Goal: Task Accomplishment & Management: Complete application form

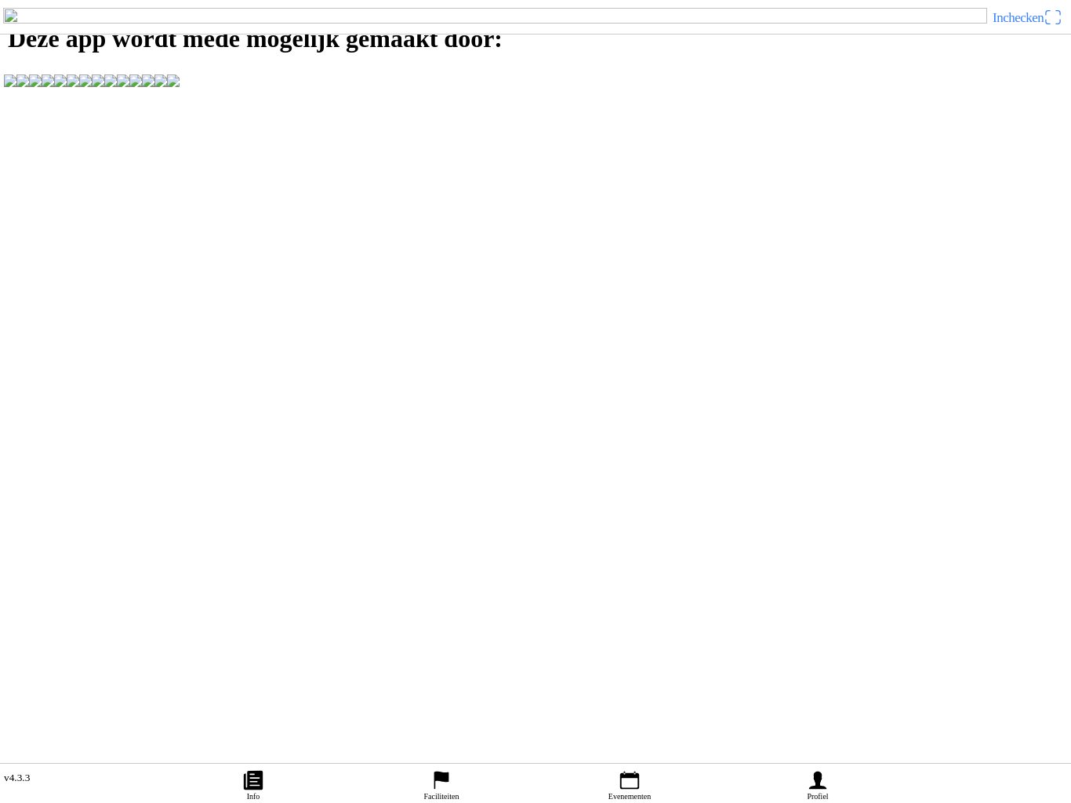
click at [648, 769] on link "Evenementen" at bounding box center [629, 782] width 188 height 39
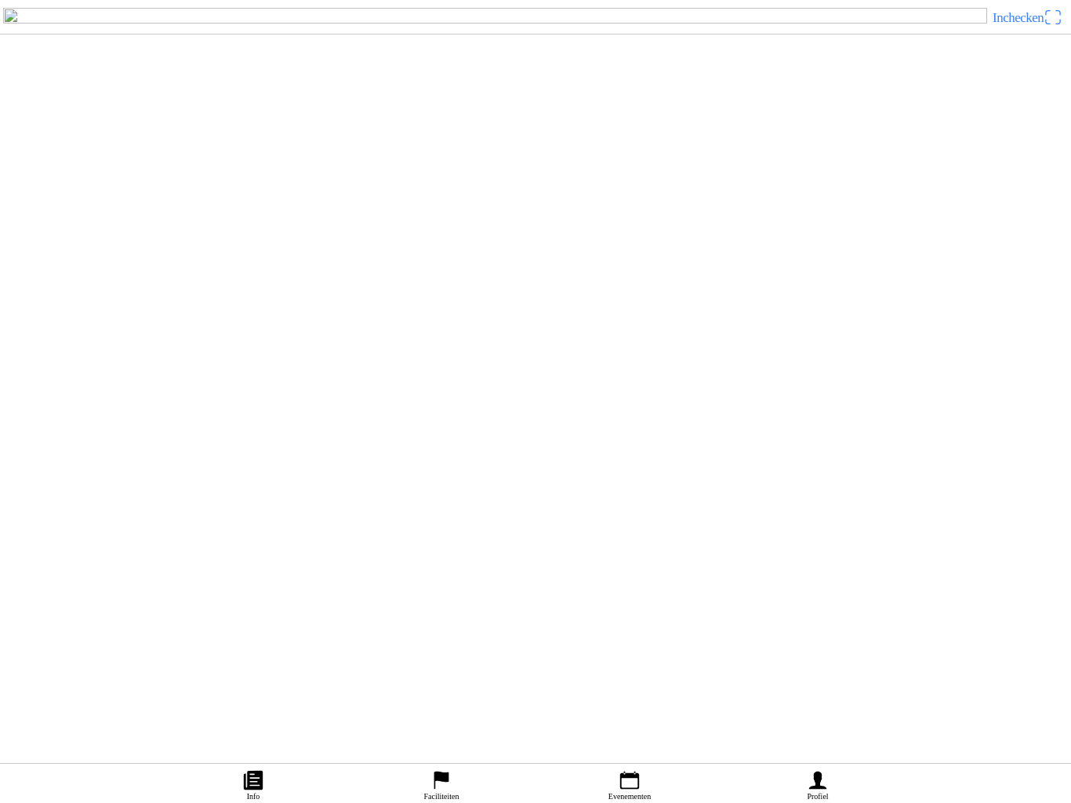
scroll to position [999, 0]
click at [830, 763] on link "Profiel" at bounding box center [817, 782] width 188 height 39
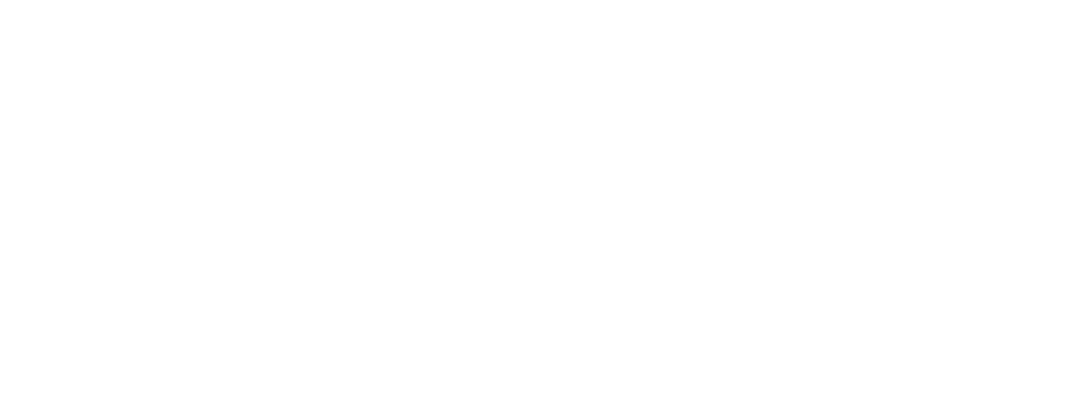
click at [0, 0] on slot "Een account aanmaken" at bounding box center [0, 0] width 0 height 0
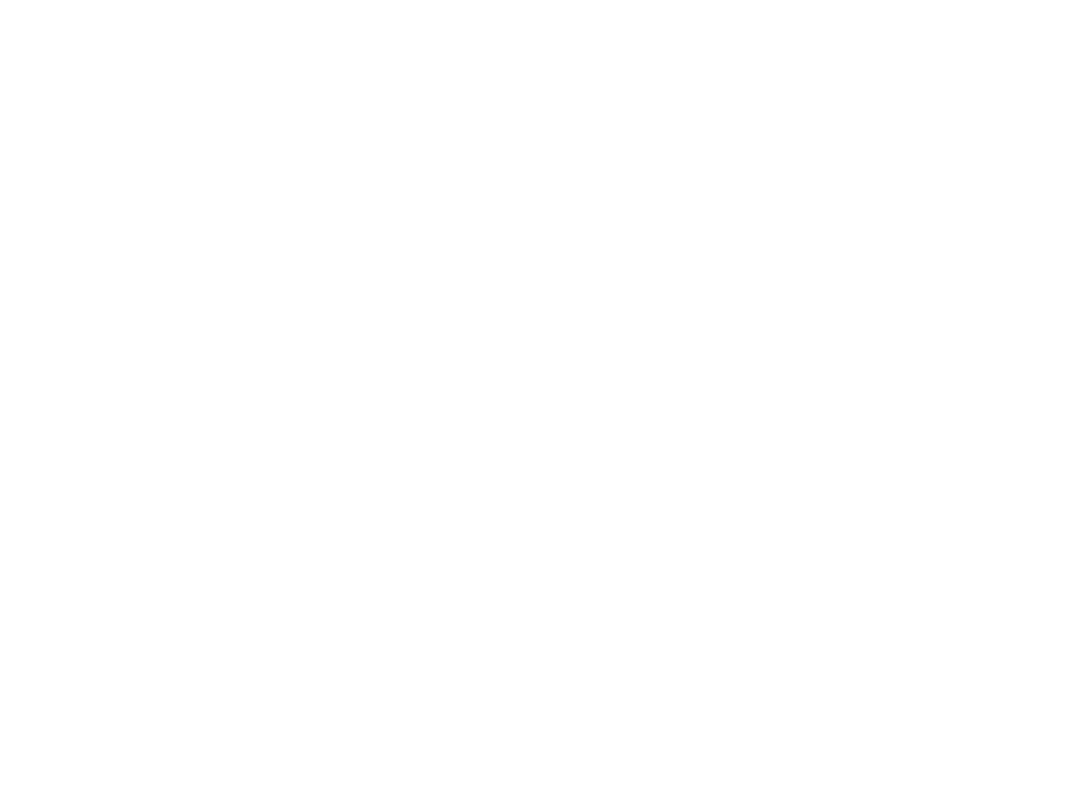
click at [41, 84] on button "button" at bounding box center [542, 67] width 1058 height 34
click at [107, 152] on input "text" at bounding box center [539, 136] width 1052 height 31
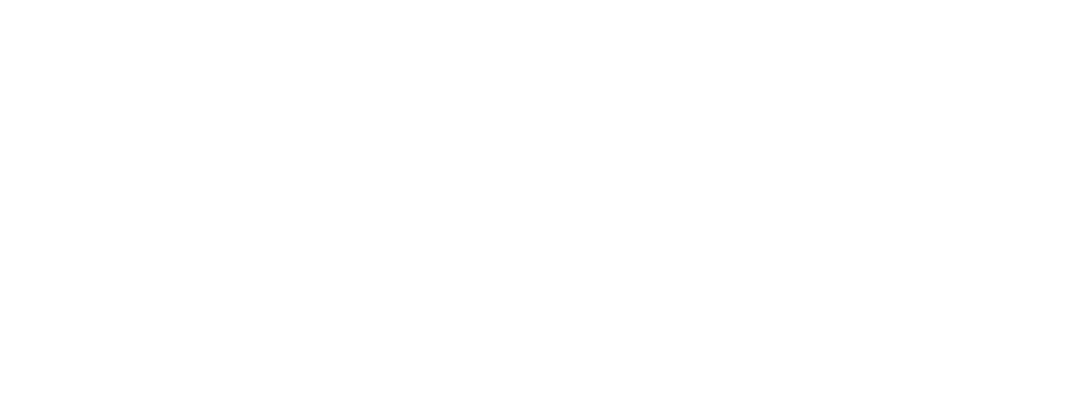
type input "[PERSON_NAME]"
click at [117, 187] on input "text" at bounding box center [539, 170] width 1052 height 31
type input "bax"
click at [31, 221] on input "email" at bounding box center [539, 205] width 1052 height 31
type input "[EMAIL_ADDRESS][DOMAIN_NAME]"
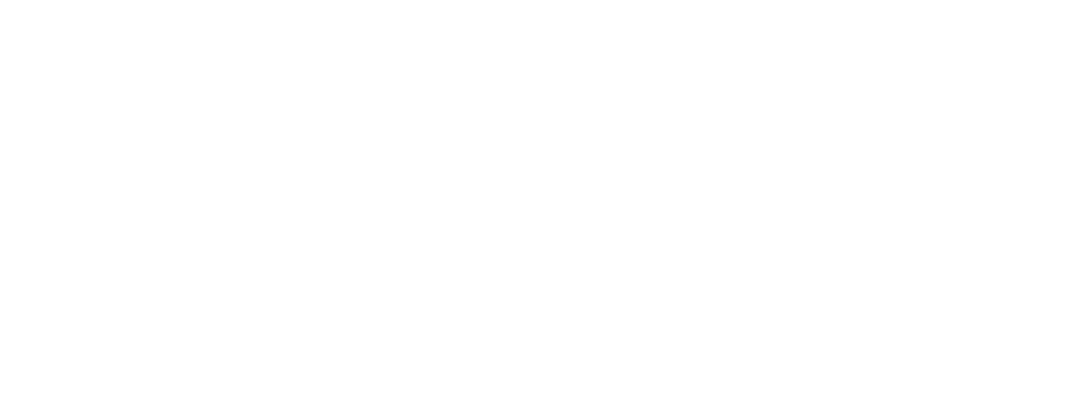
click at [157, 256] on input "email" at bounding box center [539, 239] width 1052 height 31
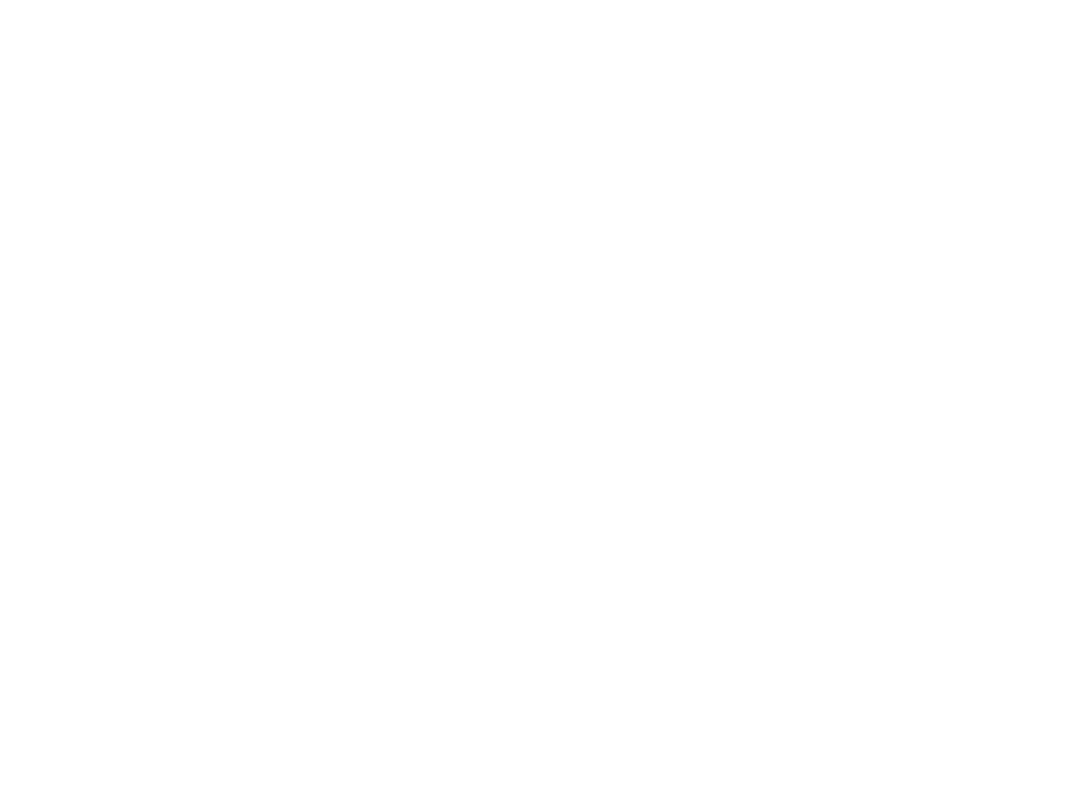
scroll to position [143, 0]
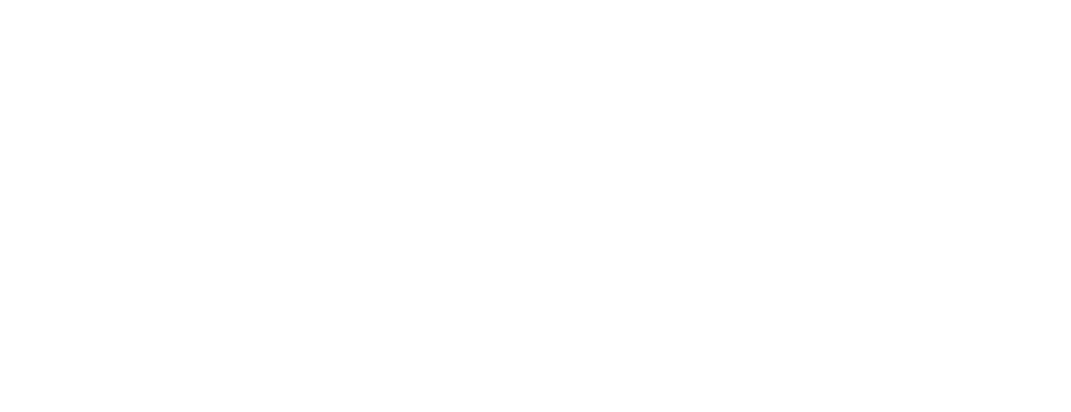
type input "[EMAIL_ADDRESS][DOMAIN_NAME]"
click at [308, 183] on button "button" at bounding box center [542, 166] width 1058 height 34
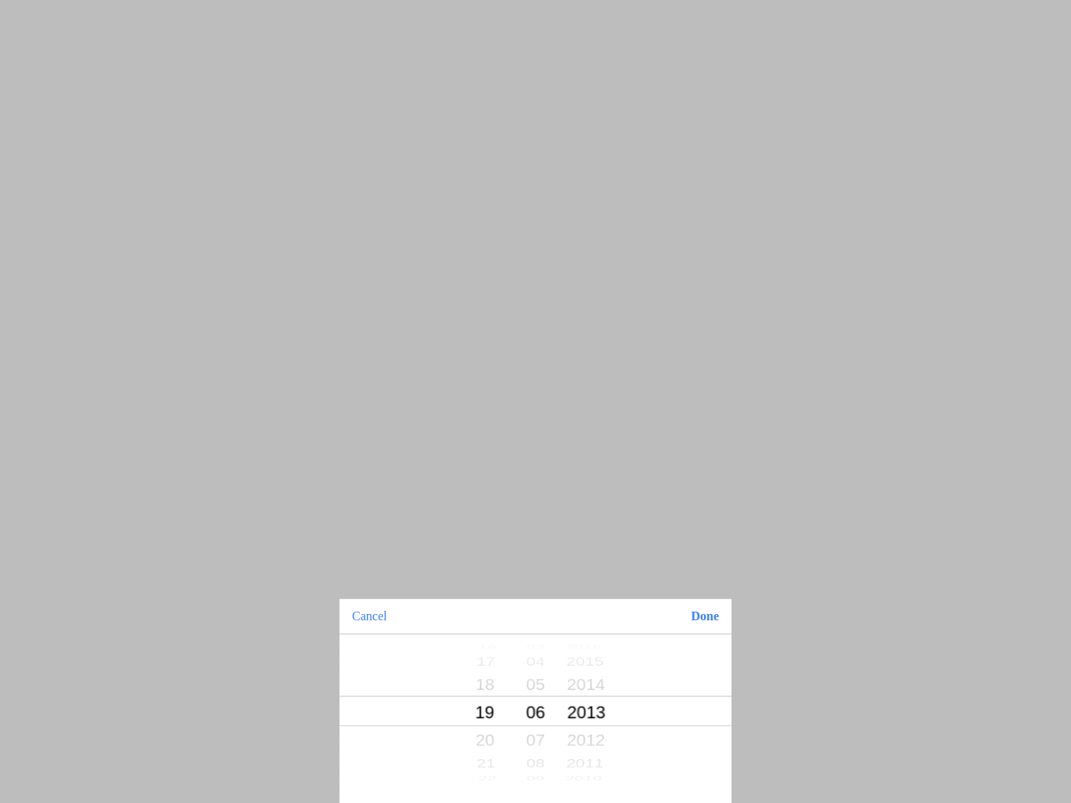
click at [707, 612] on button "Done" at bounding box center [704, 616] width 53 height 34
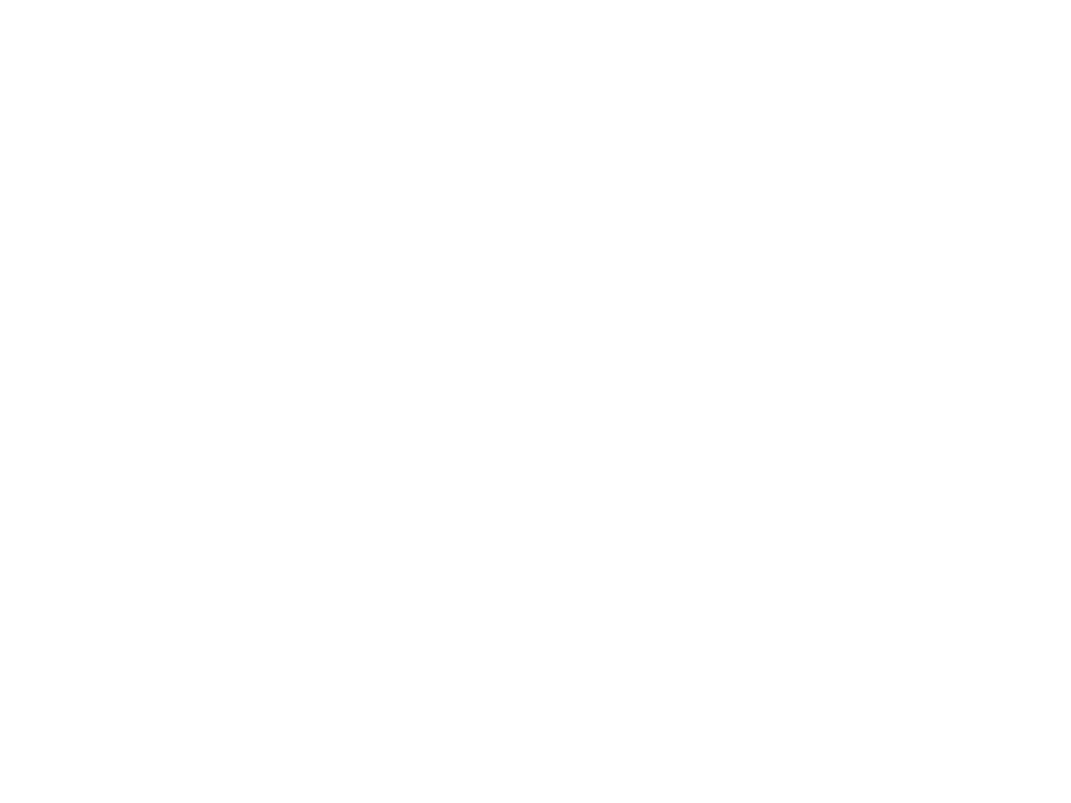
scroll to position [365, 0]
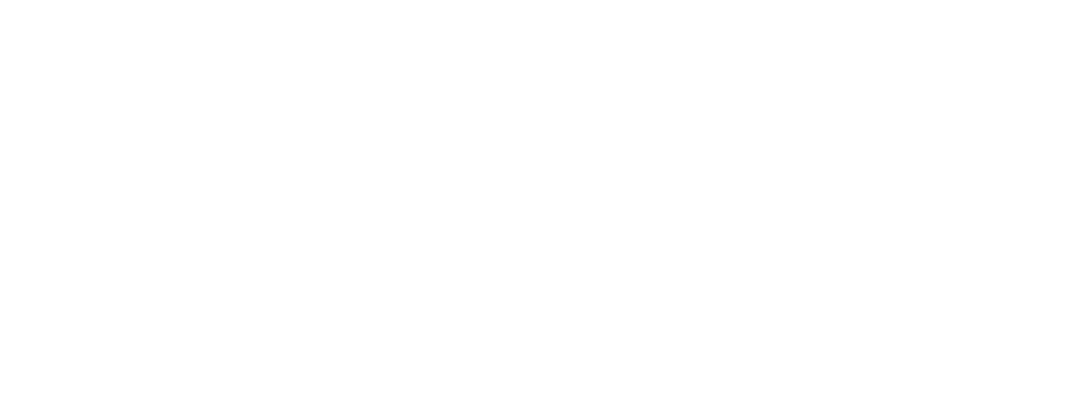
click at [607, 96] on span "Registreren" at bounding box center [535, 78] width 1042 height 35
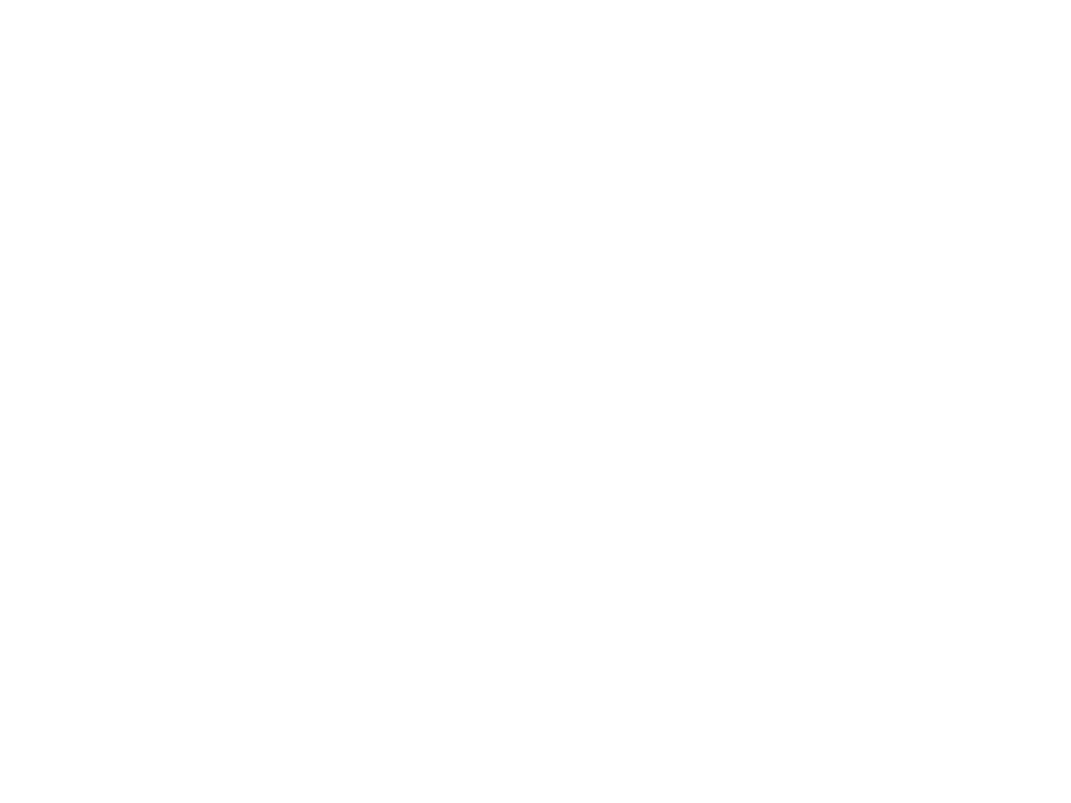
scroll to position [1, 0]
